Goal: Go to known website: Access a specific website the user already knows

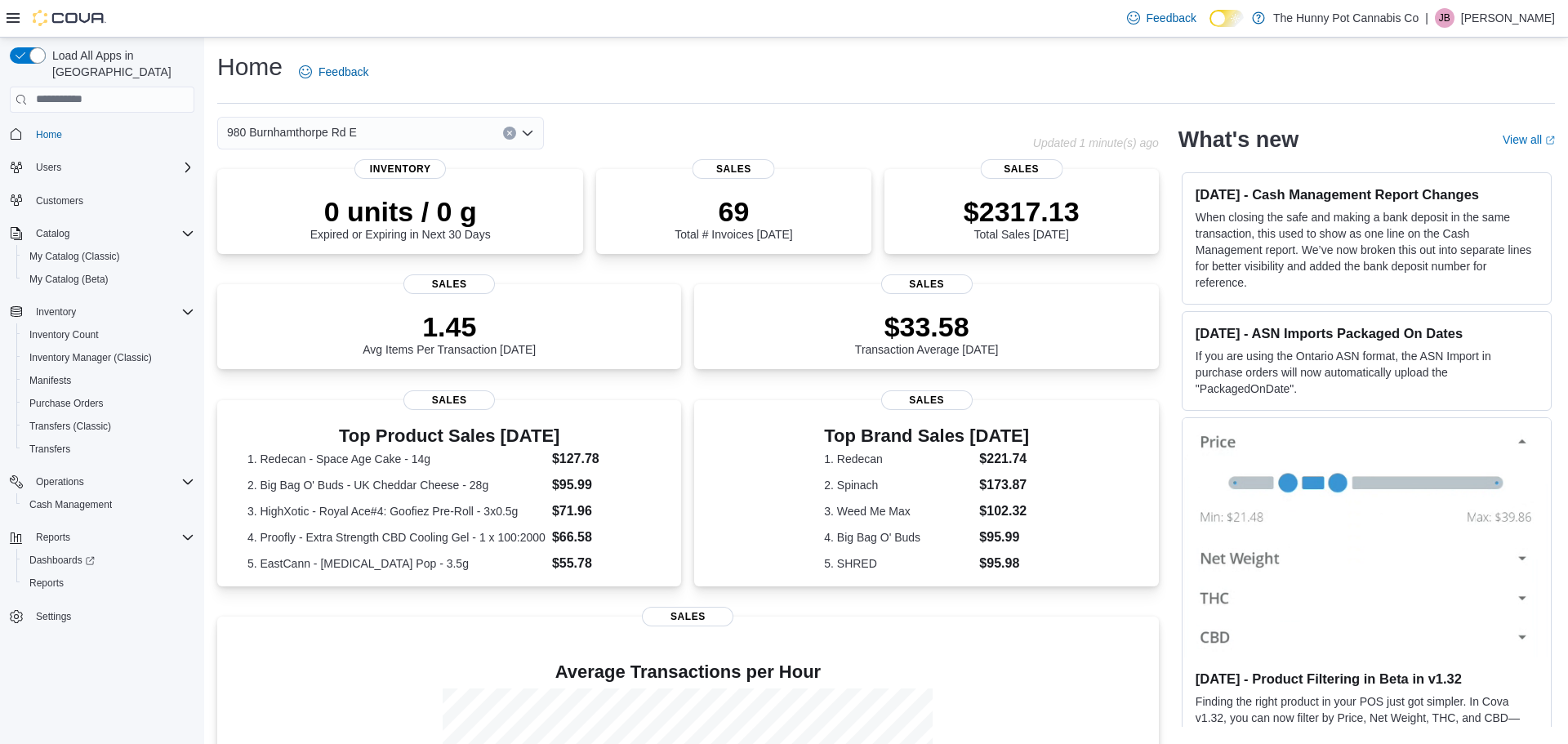
click at [1501, 19] on p "Jessie Britton" at bounding box center [1508, 18] width 94 height 19
click at [1448, 158] on span "Sign Out" at bounding box center [1450, 159] width 44 height 16
